Goal: Task Accomplishment & Management: Complete application form

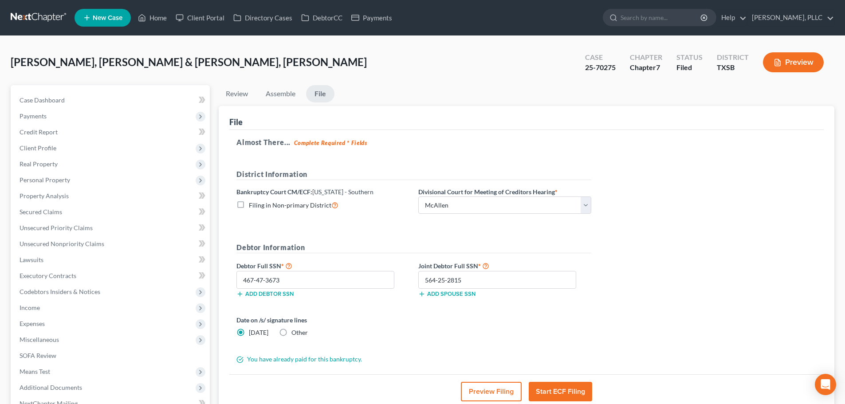
select select "5"
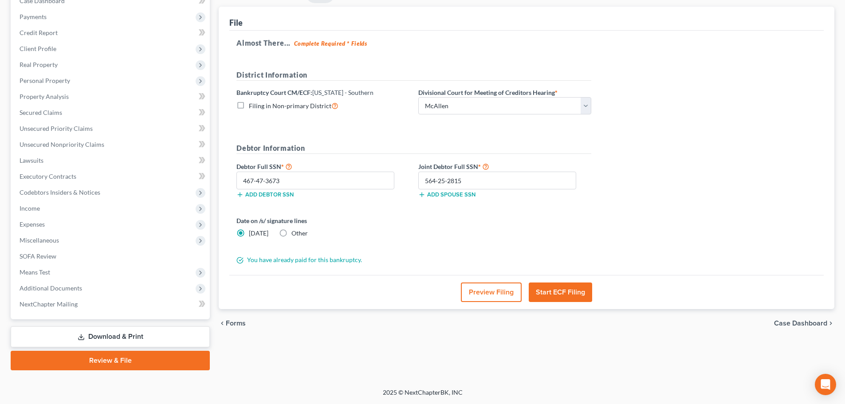
click at [396, 213] on form "District Information Bankruptcy Court CM/ECF: [US_STATE] - Southern Filing in N…" at bounding box center [413, 167] width 355 height 195
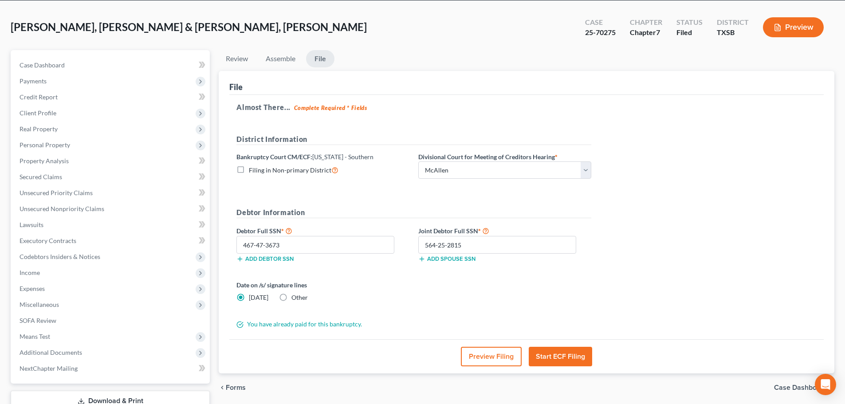
scroll to position [0, 0]
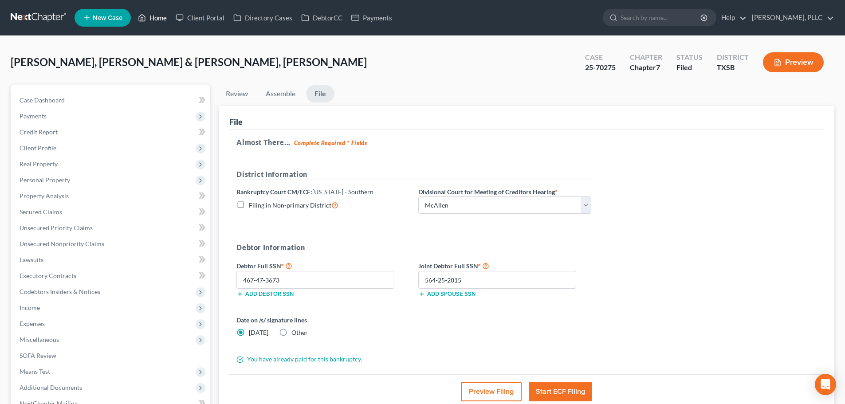
click at [155, 20] on link "Home" at bounding box center [153, 18] width 38 height 16
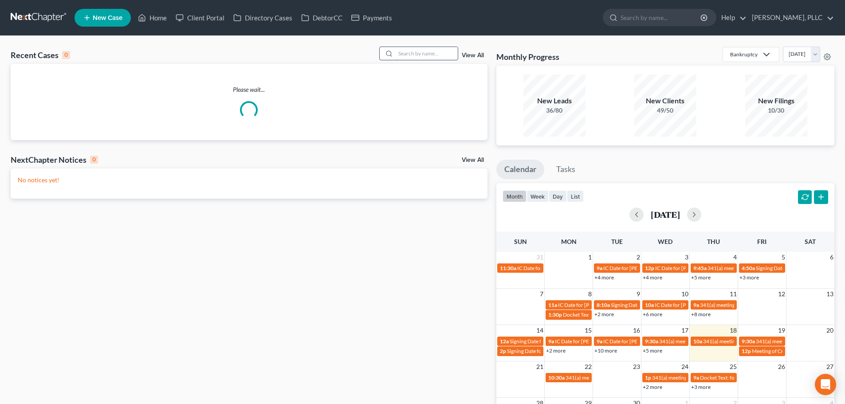
click at [428, 59] on input "search" at bounding box center [427, 53] width 62 height 13
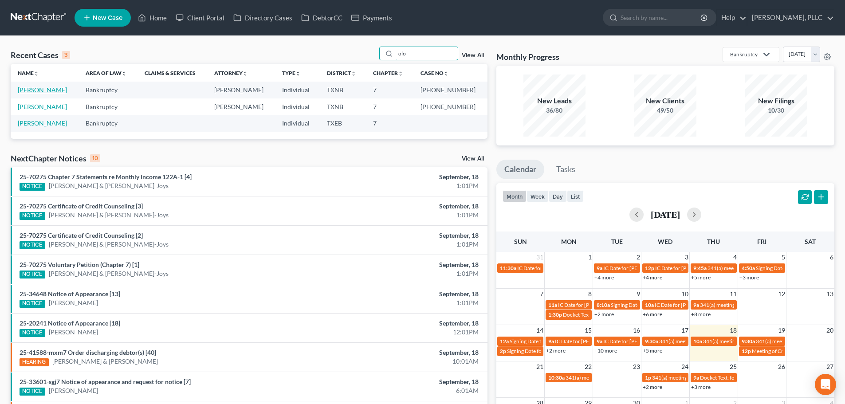
type input "olo"
click at [47, 90] on link "[PERSON_NAME]" at bounding box center [42, 90] width 49 height 8
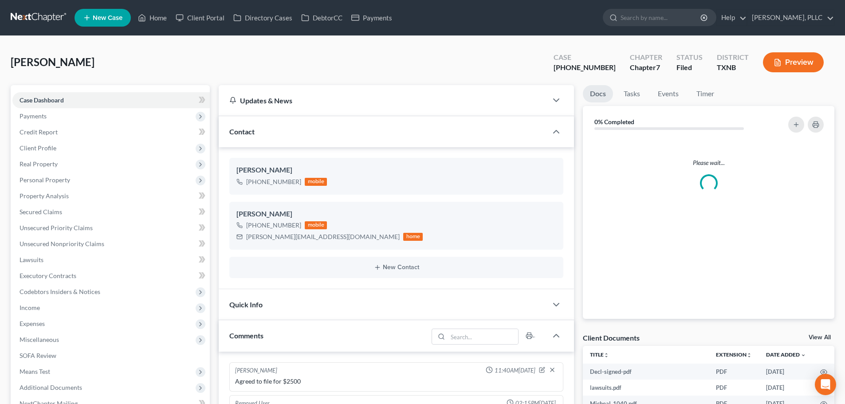
scroll to position [835, 0]
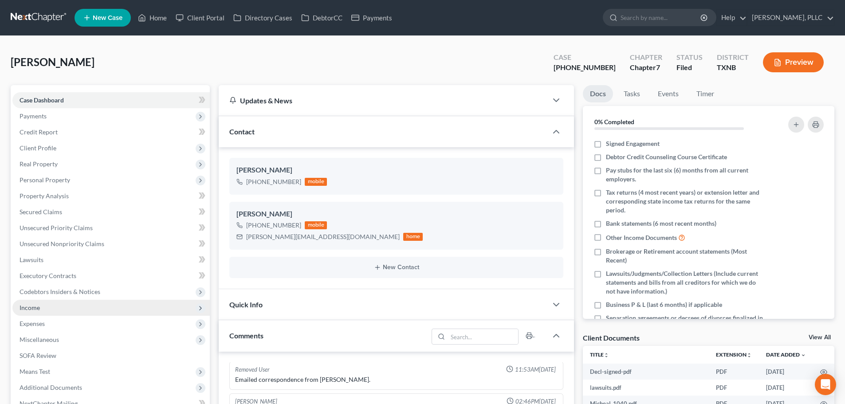
click at [39, 307] on span "Income" at bounding box center [30, 308] width 20 height 8
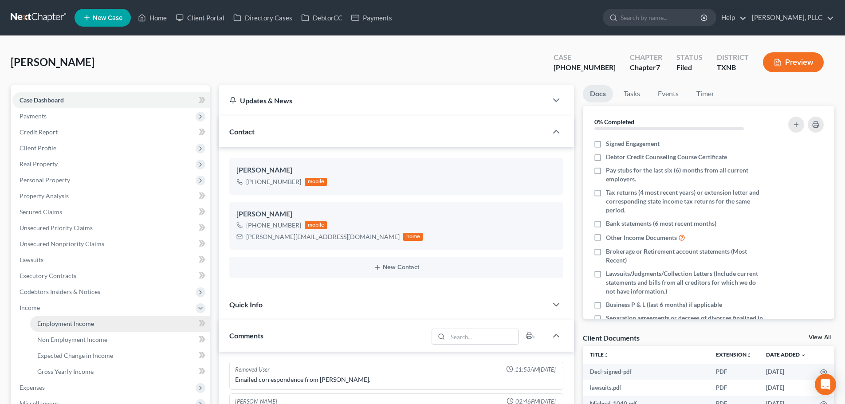
click at [77, 321] on span "Employment Income" at bounding box center [65, 324] width 57 height 8
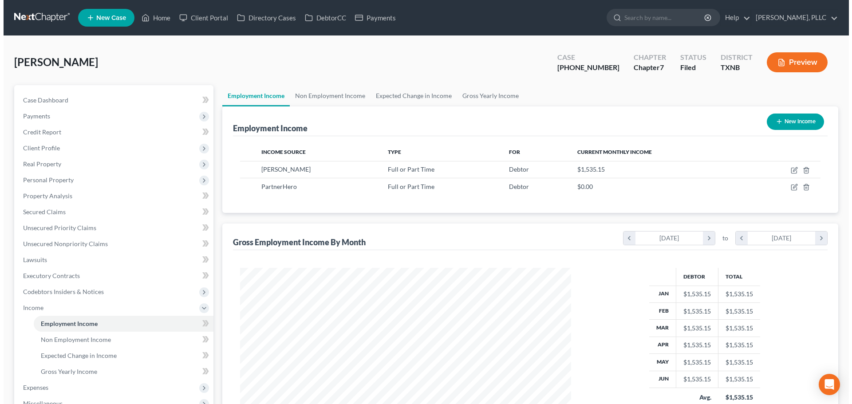
scroll to position [165, 349]
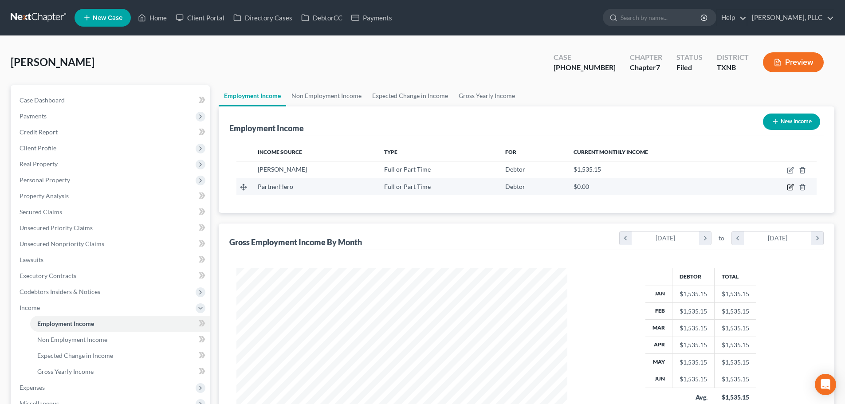
click at [790, 188] on icon "button" at bounding box center [790, 187] width 7 height 7
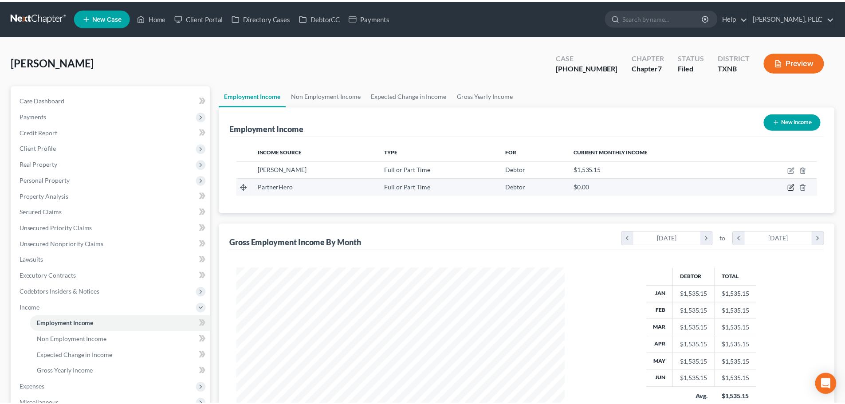
scroll to position [167, 352]
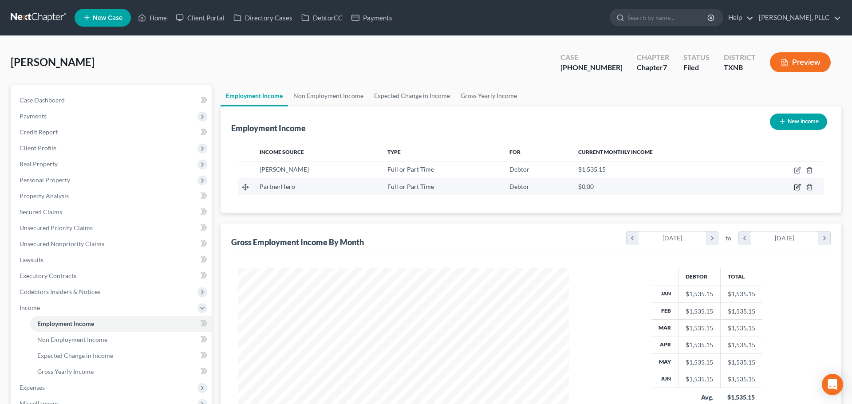
select select "0"
select select "45"
select select "1"
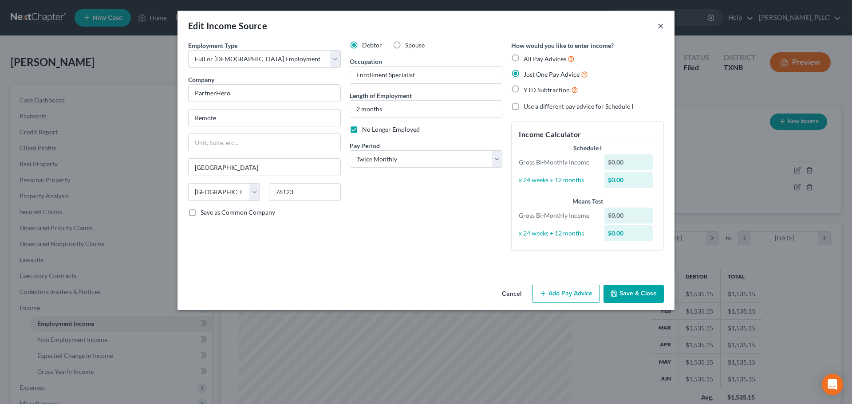
click at [659, 27] on button "×" at bounding box center [660, 25] width 6 height 11
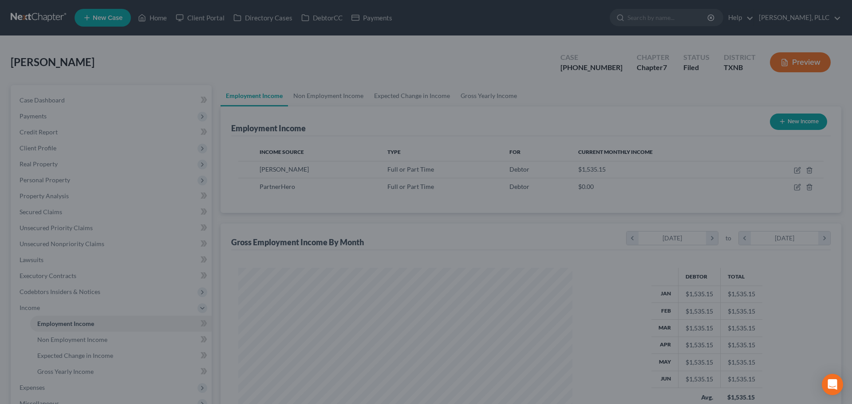
scroll to position [443395, 443212]
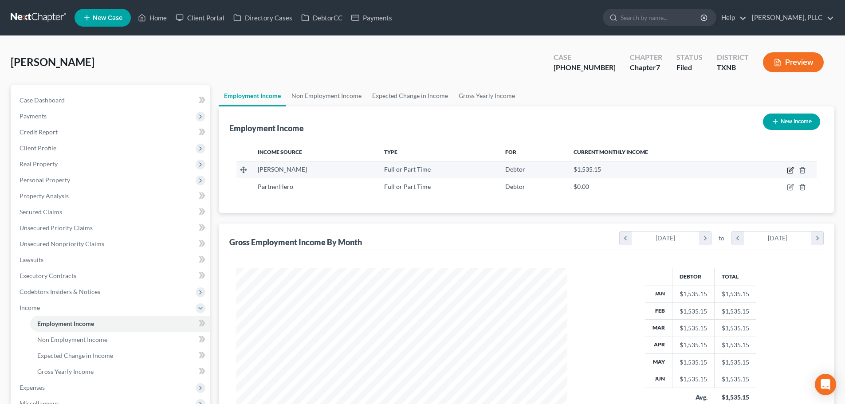
click at [790, 171] on icon "button" at bounding box center [790, 170] width 7 height 7
select select "0"
select select "45"
select select "2"
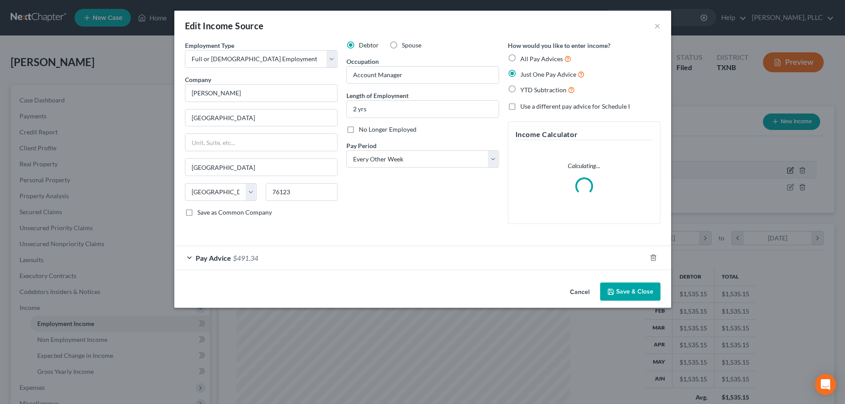
scroll to position [167, 352]
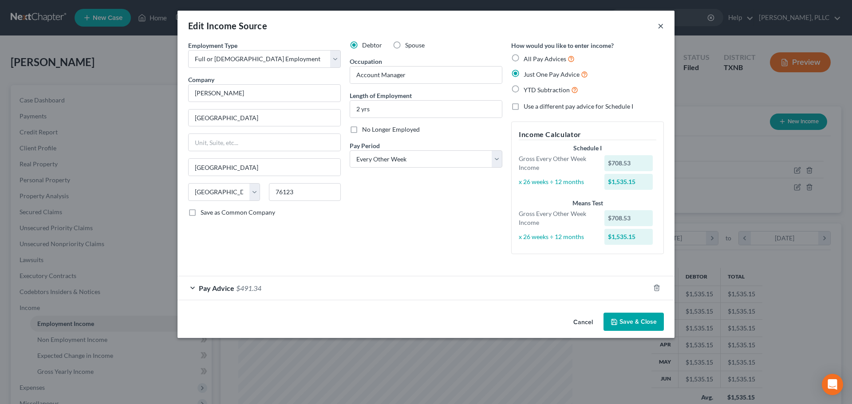
click at [658, 26] on button "×" at bounding box center [660, 25] width 6 height 11
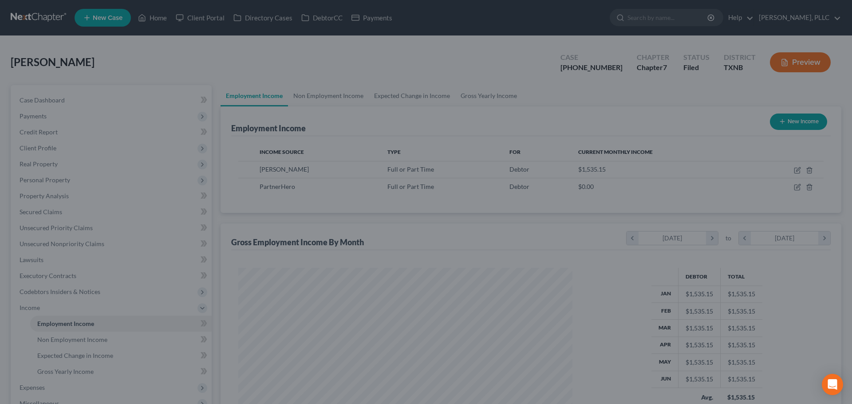
scroll to position [443395, 443212]
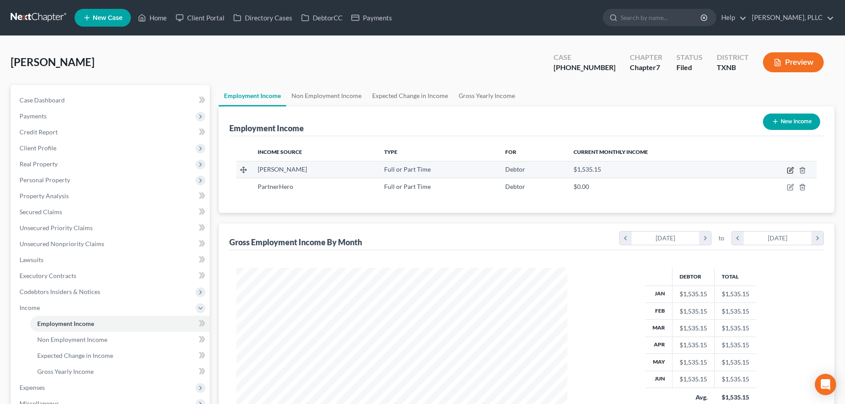
click at [788, 171] on icon "button" at bounding box center [790, 170] width 7 height 7
select select "0"
select select "45"
select select "2"
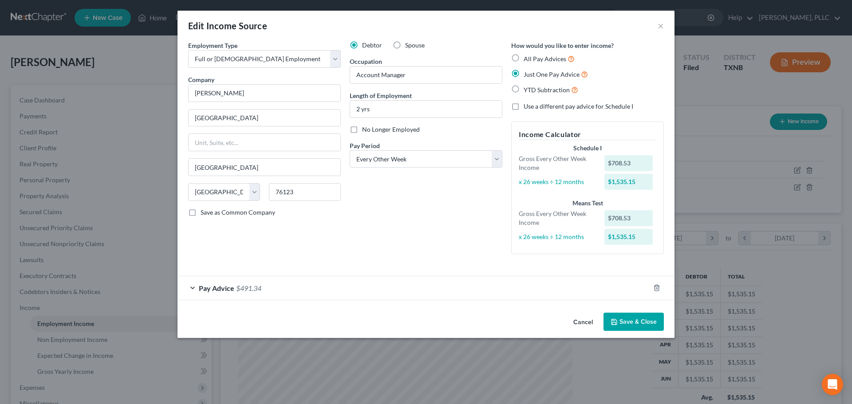
click at [194, 289] on div "Pay Advice $491.34" at bounding box center [413, 288] width 472 height 24
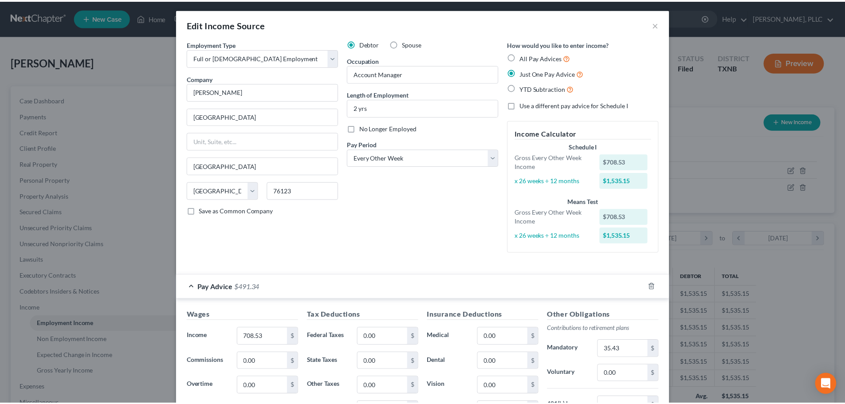
scroll to position [0, 0]
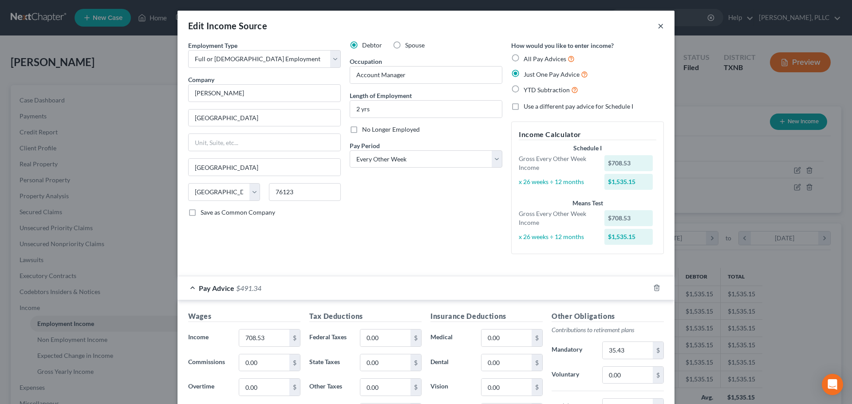
click at [657, 27] on button "×" at bounding box center [660, 25] width 6 height 11
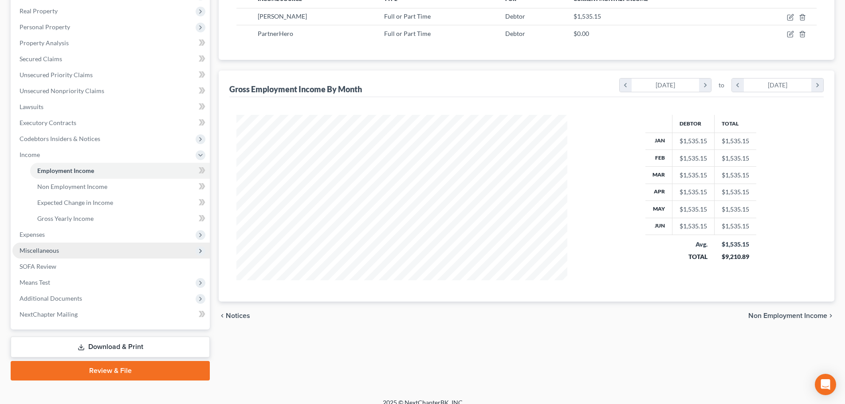
scroll to position [163, 0]
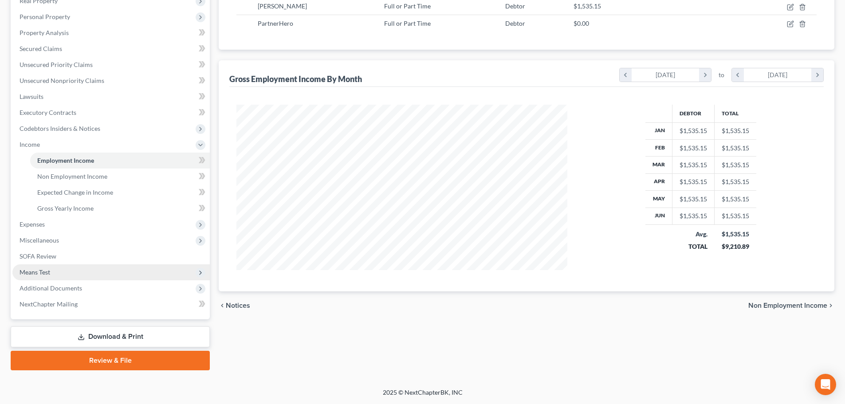
click at [54, 272] on span "Means Test" at bounding box center [110, 272] width 197 height 16
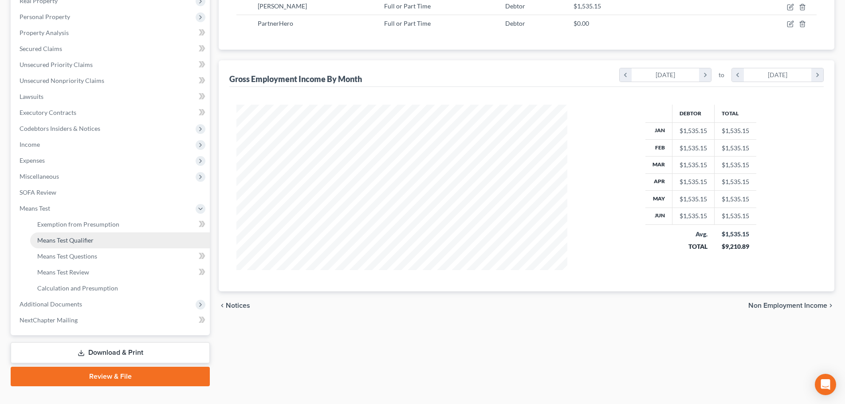
click at [69, 243] on span "Means Test Qualifier" at bounding box center [65, 240] width 56 height 8
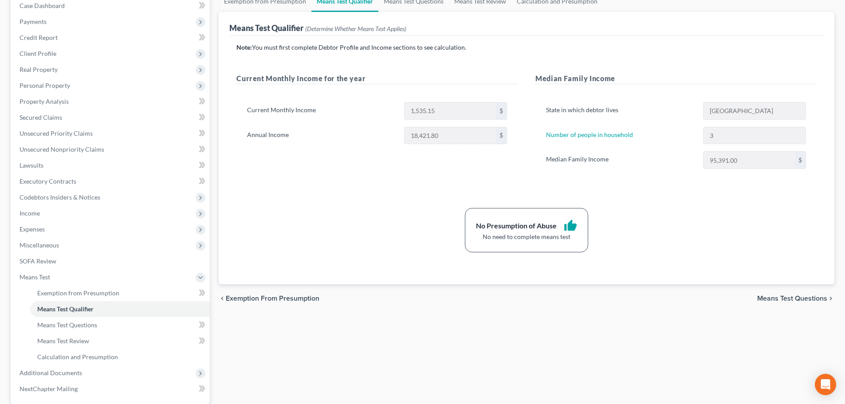
scroll to position [133, 0]
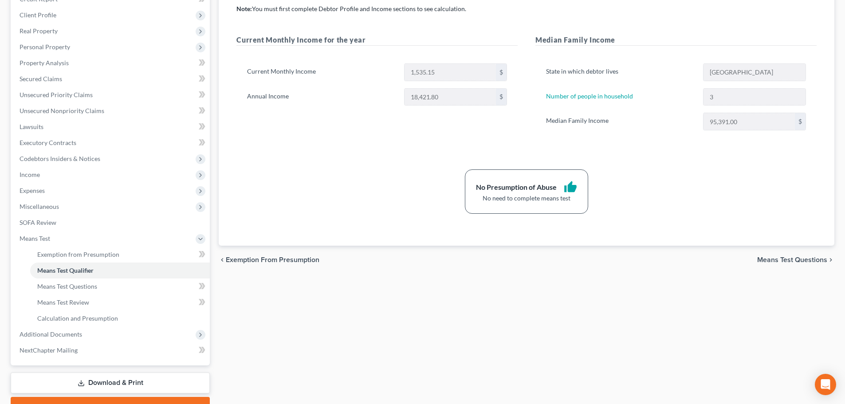
click at [372, 198] on div "No Presumption of Abuse thumb_up No need to complete means test" at bounding box center [526, 191] width 589 height 44
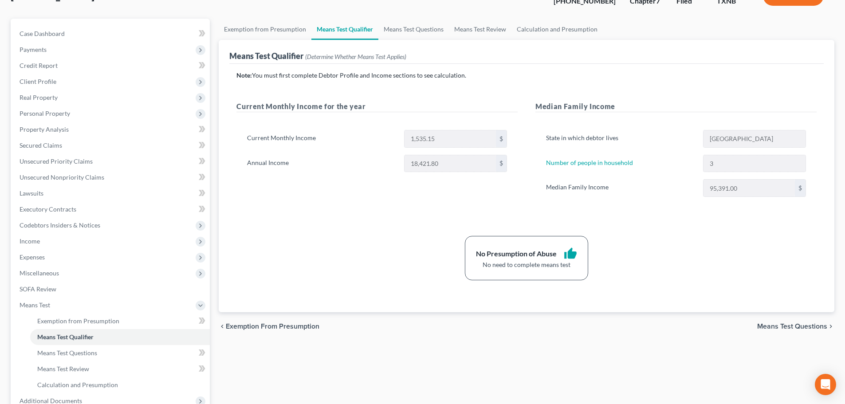
scroll to position [0, 0]
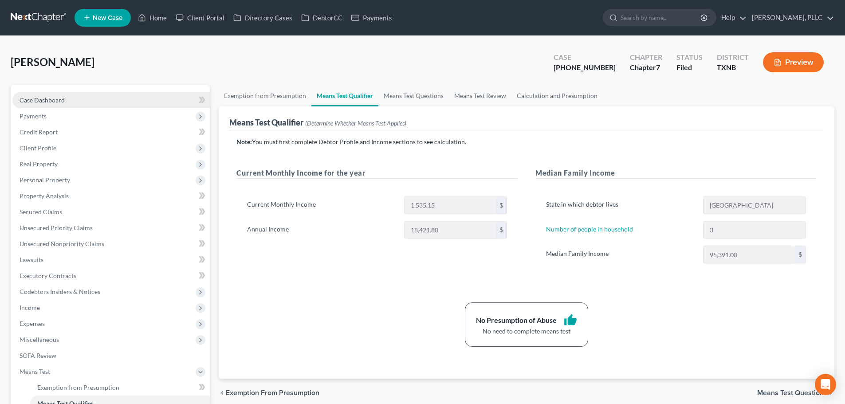
click at [60, 103] on span "Case Dashboard" at bounding box center [42, 100] width 45 height 8
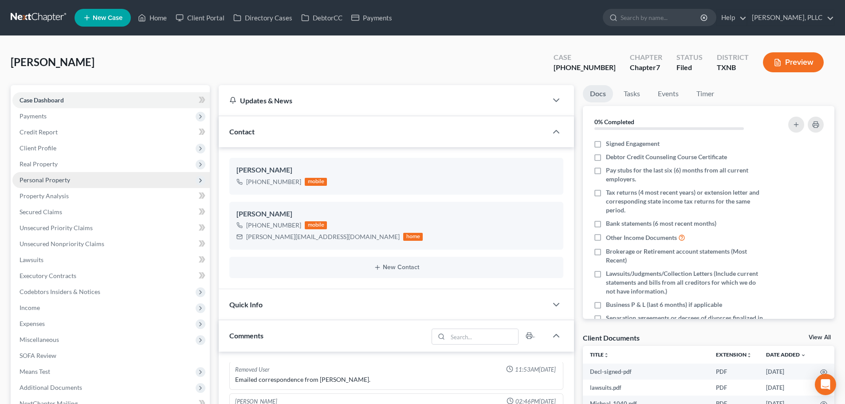
click at [47, 182] on span "Personal Property" at bounding box center [45, 180] width 51 height 8
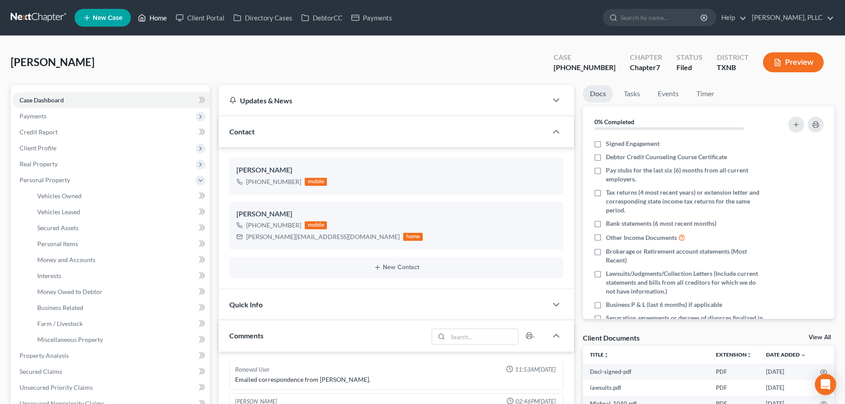
click at [157, 21] on link "Home" at bounding box center [153, 18] width 38 height 16
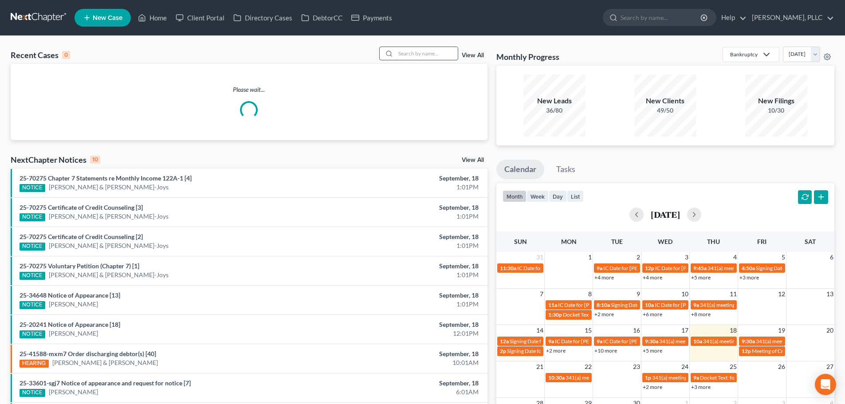
click at [436, 55] on input "search" at bounding box center [427, 53] width 62 height 13
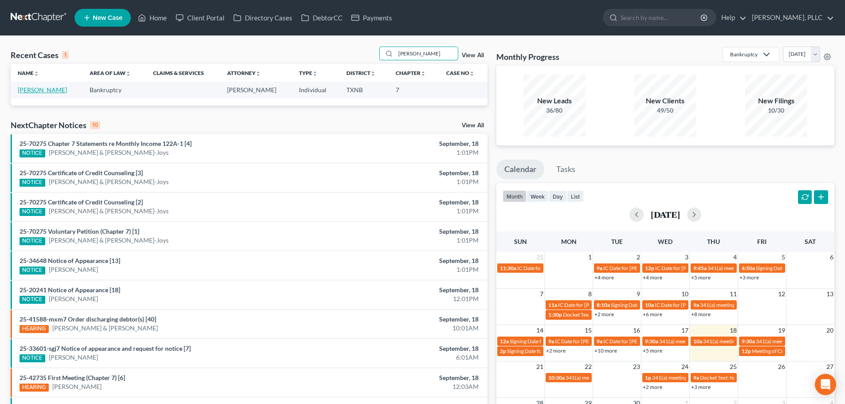
type input "[PERSON_NAME]"
click at [53, 90] on link "[PERSON_NAME]" at bounding box center [42, 90] width 49 height 8
select select "4"
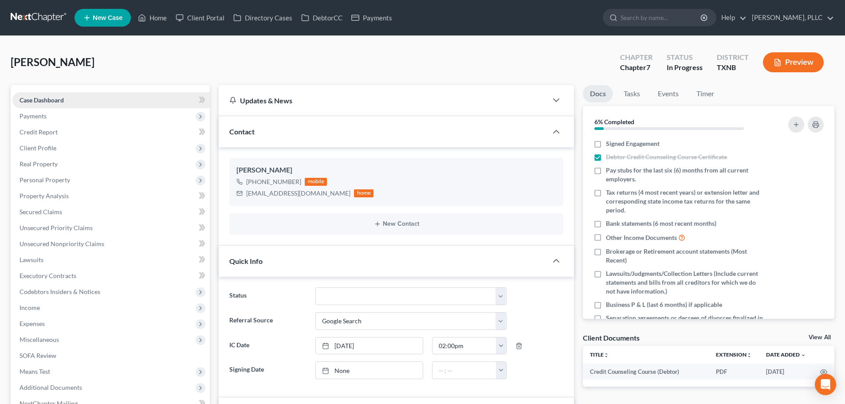
scroll to position [90, 0]
click at [54, 118] on span "Payments" at bounding box center [110, 116] width 197 height 16
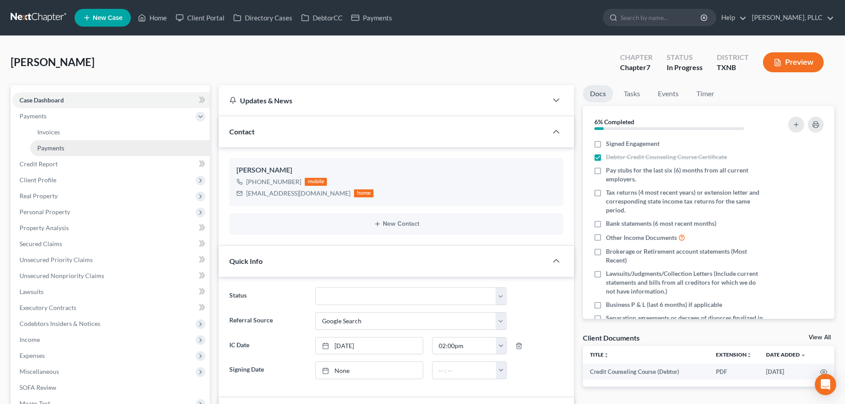
click at [56, 143] on link "Payments" at bounding box center [120, 148] width 180 height 16
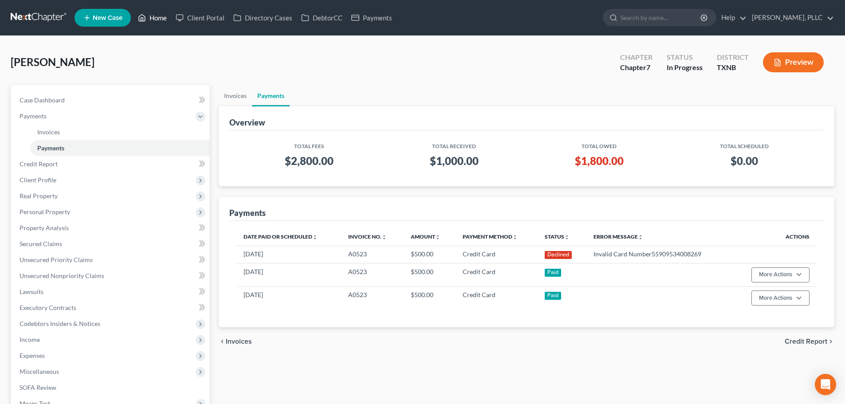
click at [157, 18] on link "Home" at bounding box center [153, 18] width 38 height 16
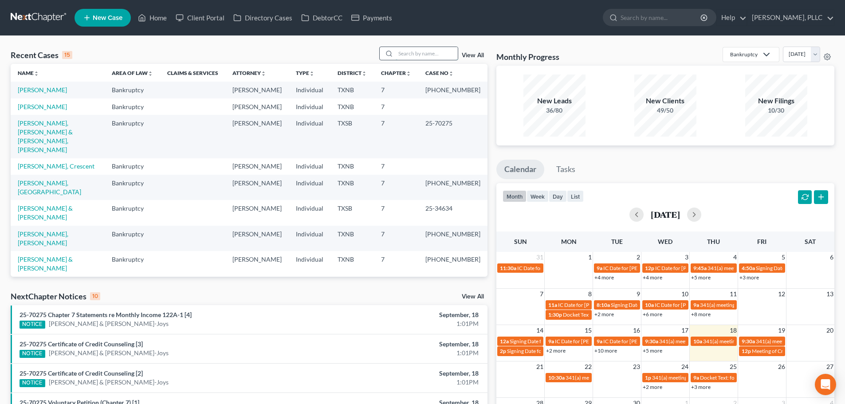
click at [416, 52] on input "search" at bounding box center [427, 53] width 62 height 13
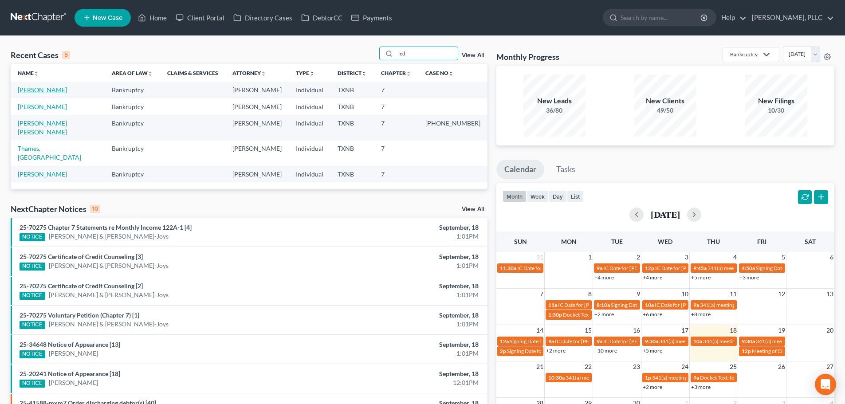
type input "led"
click at [41, 90] on link "[PERSON_NAME]" at bounding box center [42, 90] width 49 height 8
select select "4"
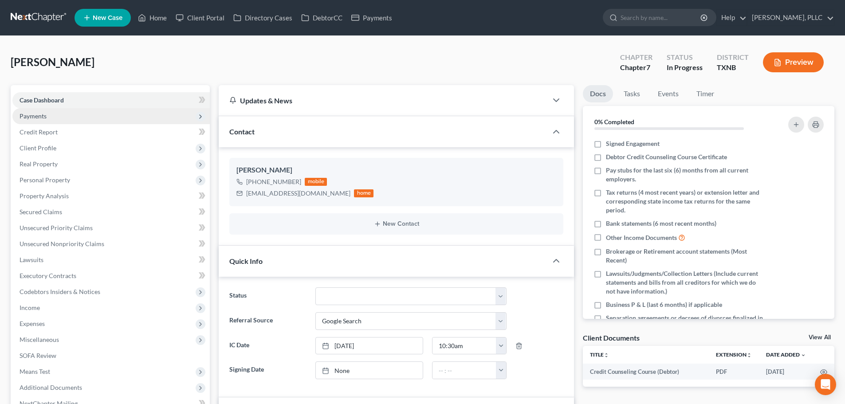
scroll to position [237, 0]
click at [51, 120] on span "Payments" at bounding box center [110, 116] width 197 height 16
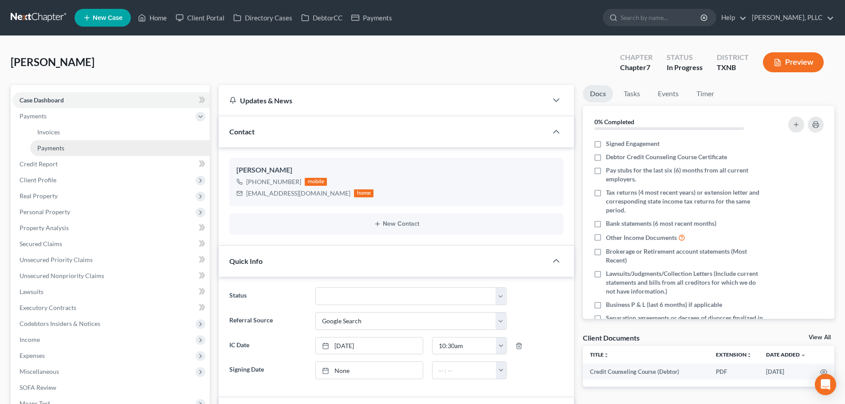
click at [57, 150] on span "Payments" at bounding box center [50, 148] width 27 height 8
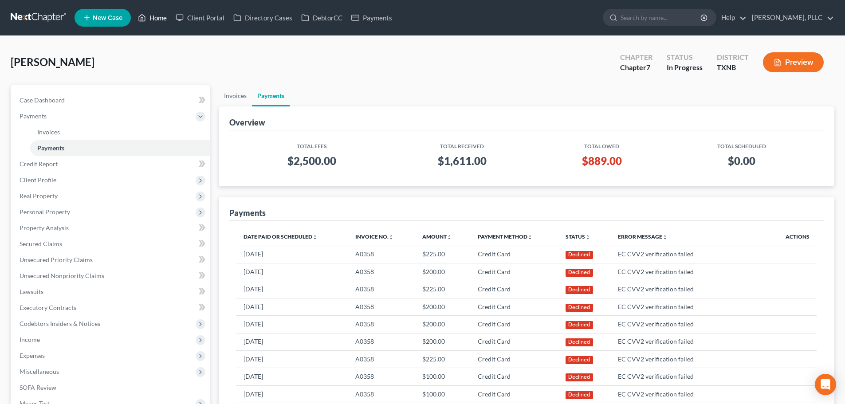
click at [161, 20] on link "Home" at bounding box center [153, 18] width 38 height 16
